Goal: Find specific page/section: Find specific page/section

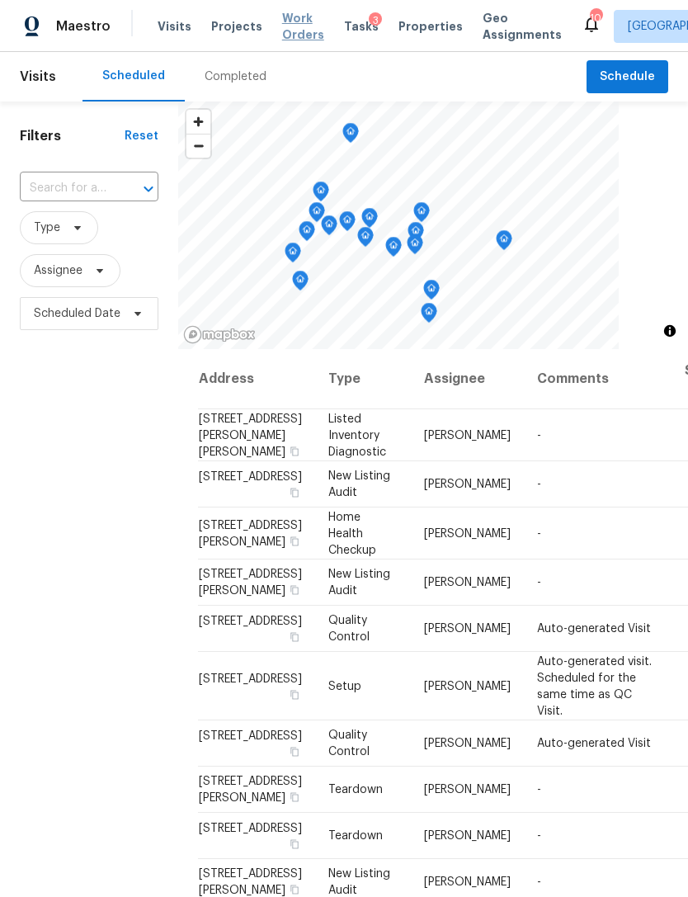
click at [282, 35] on span "Work Orders" at bounding box center [303, 26] width 42 height 33
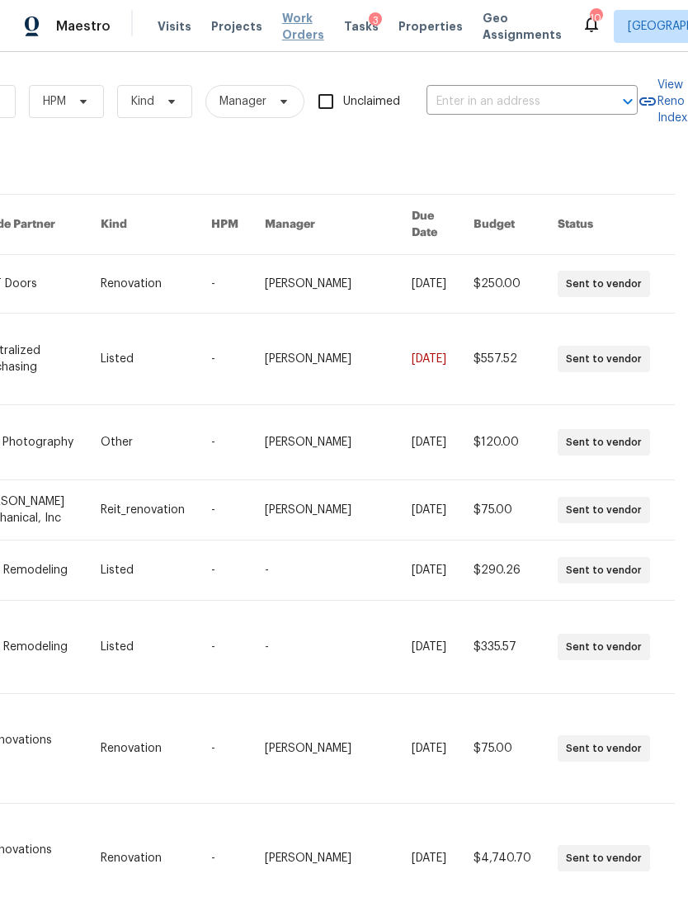
scroll to position [0, 272]
click at [503, 95] on input "text" at bounding box center [509, 102] width 165 height 26
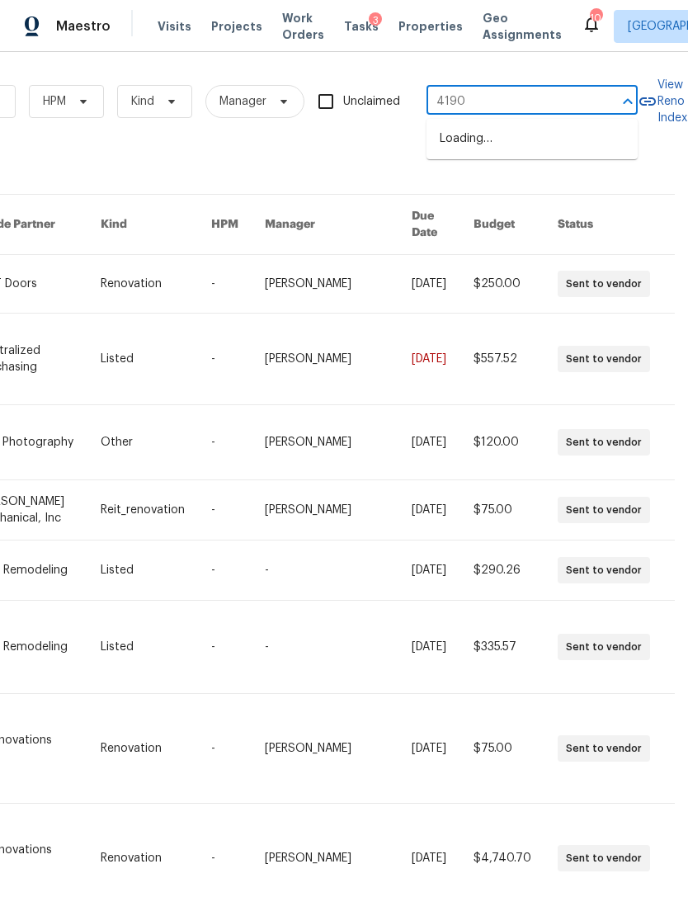
type input "4190"
click at [567, 239] on li "[STREET_ADDRESS][PERSON_NAME]" at bounding box center [532, 219] width 211 height 45
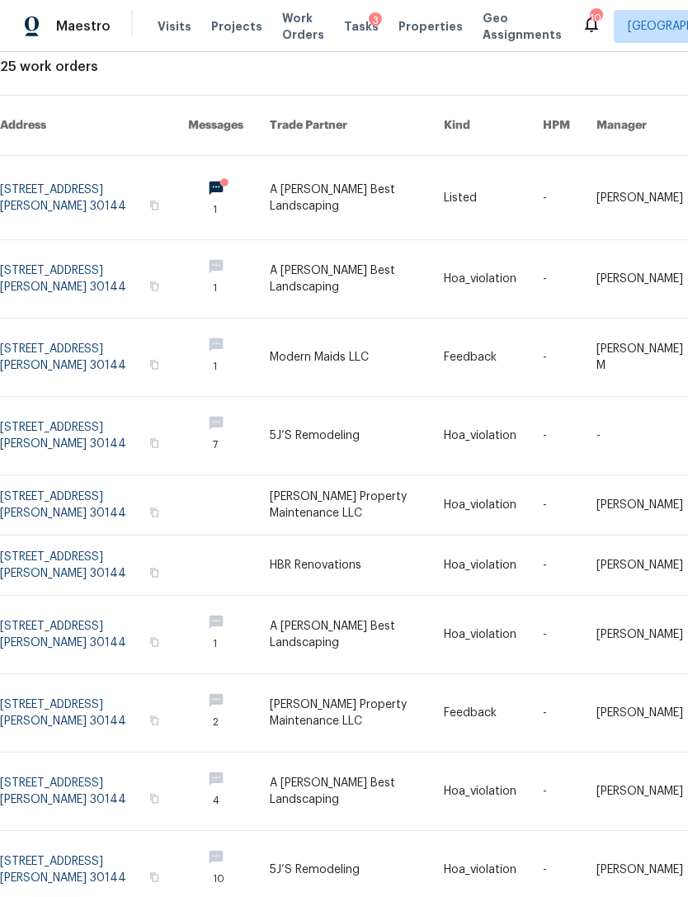
scroll to position [98, 0]
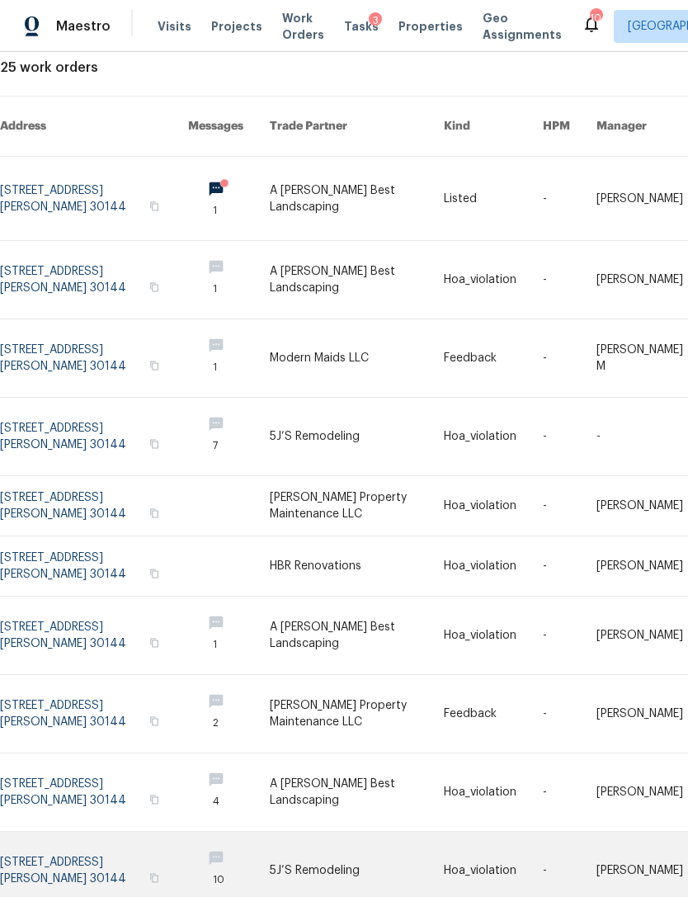
click at [97, 848] on link at bounding box center [94, 871] width 188 height 78
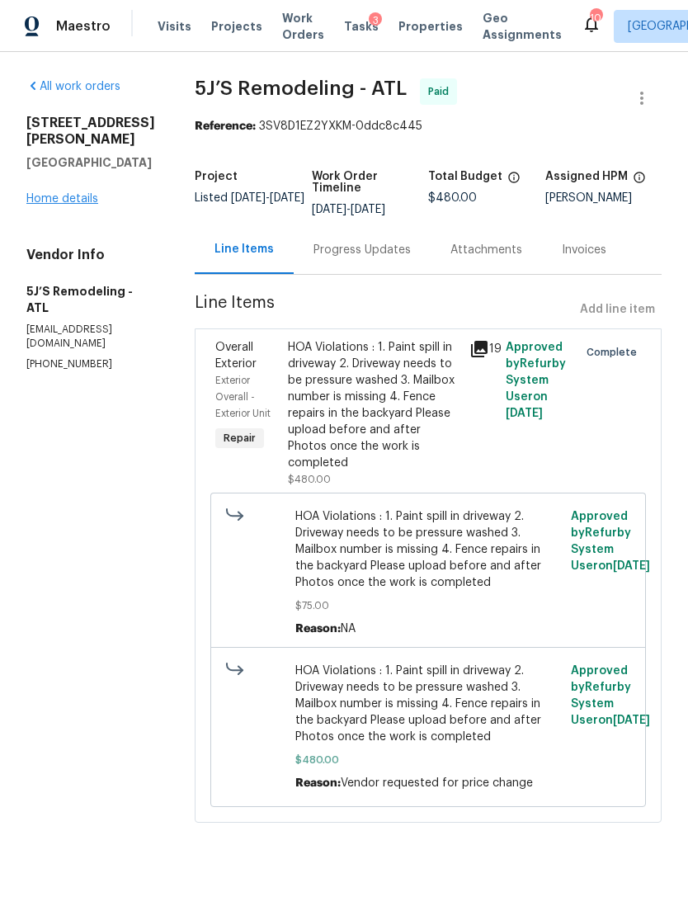
click at [89, 203] on link "Home details" at bounding box center [62, 199] width 72 height 12
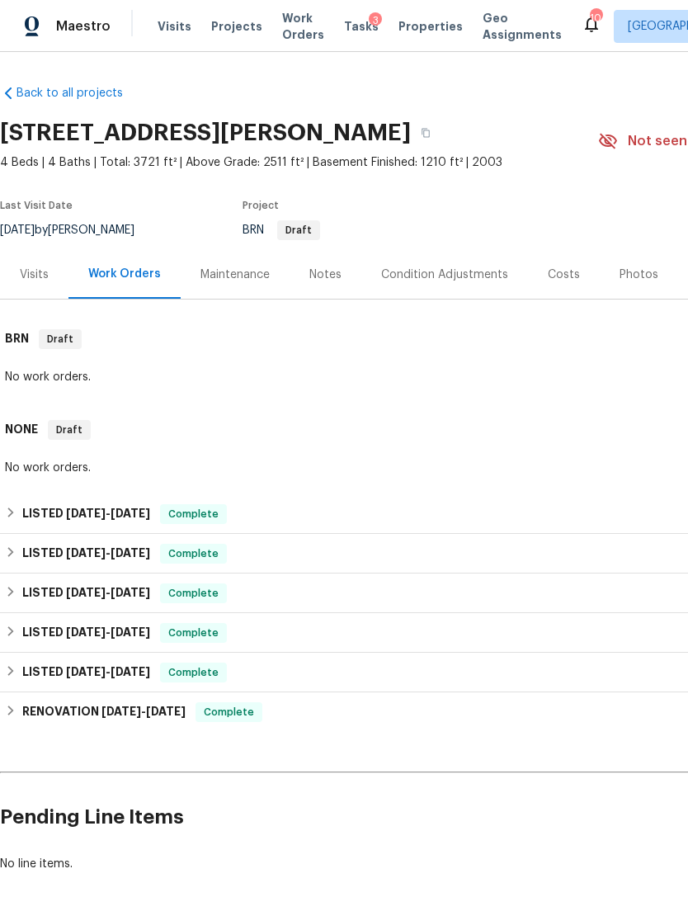
click at [40, 283] on div "Visits" at bounding box center [34, 274] width 68 height 49
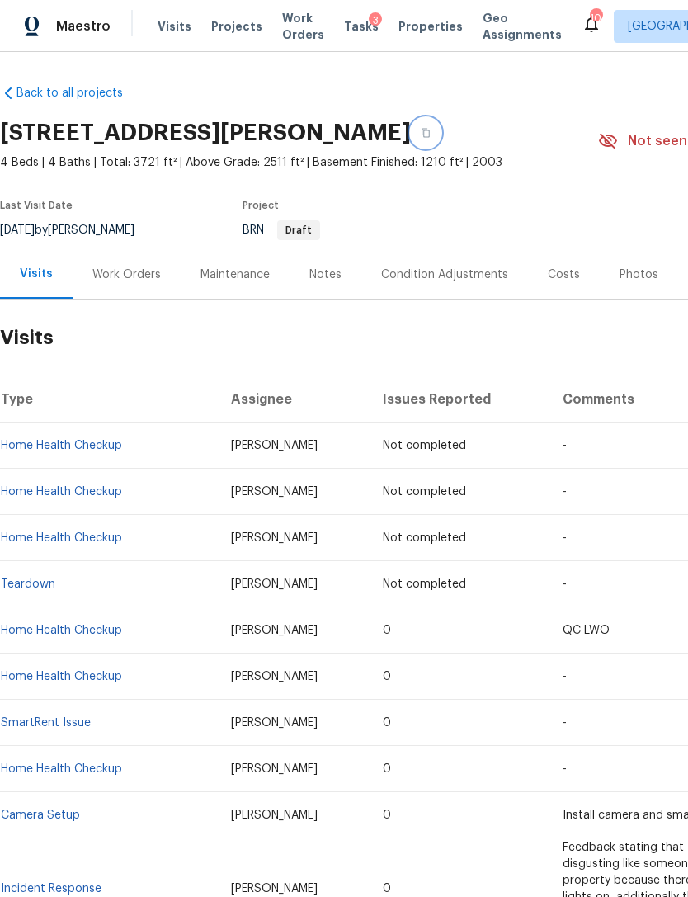
click at [441, 139] on button "button" at bounding box center [426, 133] width 30 height 30
